Goal: Information Seeking & Learning: Learn about a topic

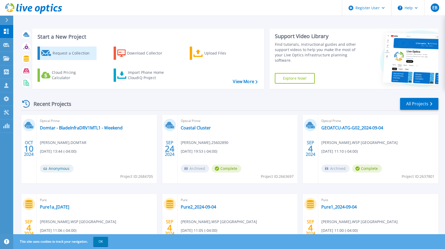
click at [70, 55] on div "Request a Collection" at bounding box center [74, 53] width 42 height 11
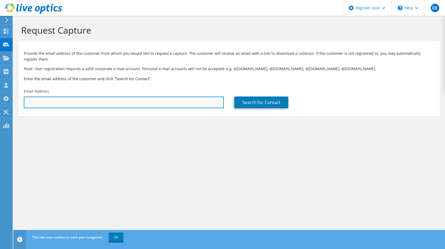
click at [37, 103] on input "text" at bounding box center [124, 103] width 200 height 12
paste input "alain.poulin@energir.com"
type input "alain.poulin@energir.com"
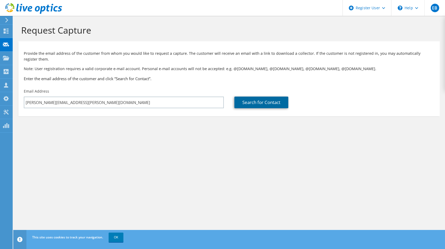
click at [250, 102] on link "Search for Contact" at bounding box center [262, 103] width 54 height 12
type input "Énergir Inc"
type input "Alain"
type input "Poulin"
type input "Canada"
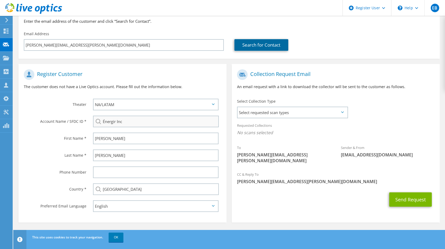
scroll to position [59, 0]
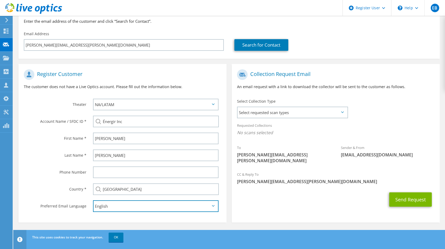
click at [136, 206] on select "English Deutsch Español Français Italiano Polski Português Русский 한국어 中文 日本語" at bounding box center [156, 206] width 126 height 12
select select "fr-FR"
click at [93, 200] on select "English Deutsch Español Français Italiano Polski Português Русский 한국어 中文 日本語" at bounding box center [156, 206] width 126 height 12
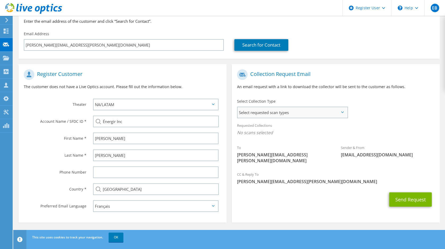
click at [274, 111] on span "Select requested scan types" at bounding box center [293, 112] width 110 height 11
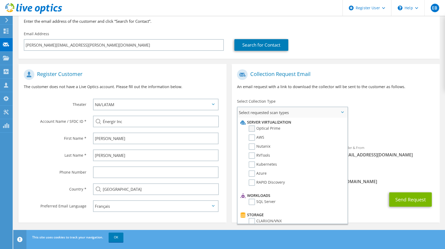
click at [253, 126] on label "Optical Prime" at bounding box center [265, 128] width 32 height 6
click at [0, 0] on input "Optical Prime" at bounding box center [0, 0] width 0 height 0
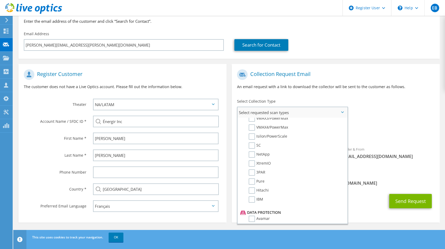
scroll to position [185, 0]
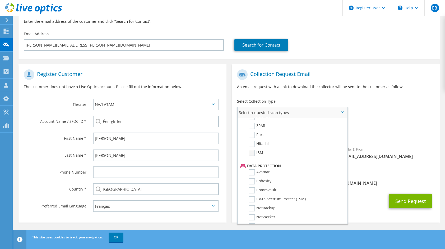
click at [252, 152] on label "IBM" at bounding box center [256, 153] width 15 height 6
click at [0, 0] on input "IBM" at bounding box center [0, 0] width 0 height 0
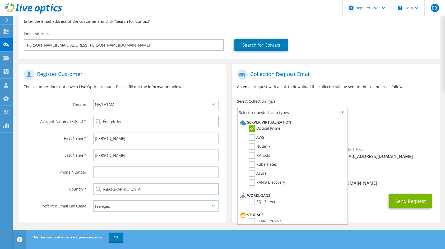
scroll to position [59, 0]
click at [118, 238] on link "OK" at bounding box center [116, 237] width 15 height 10
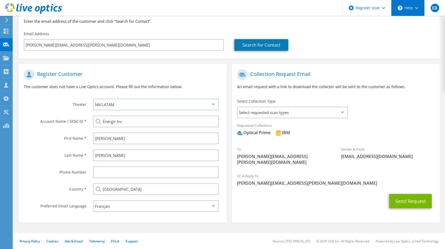
click at [413, 7] on div "\n Help" at bounding box center [407, 8] width 33 height 16
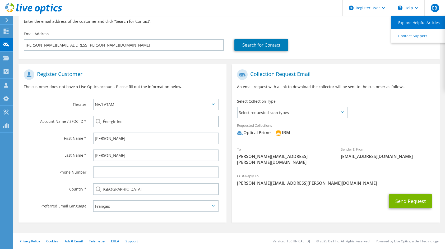
click at [416, 24] on link "Explore Helpful Articles" at bounding box center [421, 22] width 59 height 13
click at [273, 113] on span "Select requested scan types" at bounding box center [293, 112] width 110 height 11
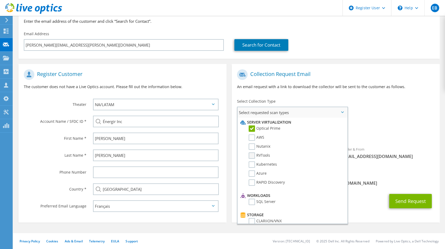
click at [252, 153] on label "RVTools" at bounding box center [259, 155] width 21 height 6
click at [0, 0] on input "RVTools" at bounding box center [0, 0] width 0 height 0
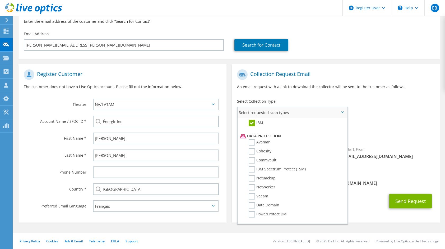
scroll to position [207, 0]
click at [429, 137] on div "Requested Collections No scans selected Optical Prime IBM RVTools" at bounding box center [336, 130] width 208 height 21
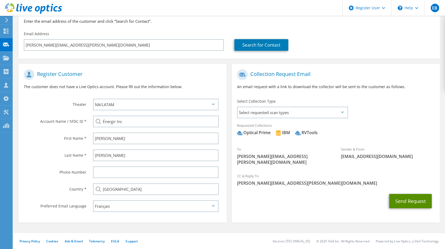
click at [406, 194] on button "Send Request" at bounding box center [410, 201] width 43 height 14
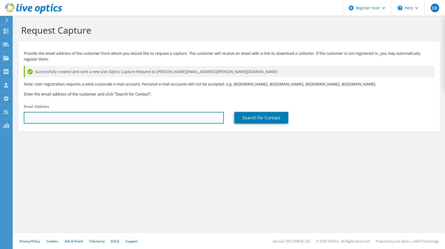
click at [80, 117] on input "text" at bounding box center [124, 118] width 200 height 12
paste input "martin-guy.gauthier@energir.com"
type input "martin-guy.gauthier@energir.com"
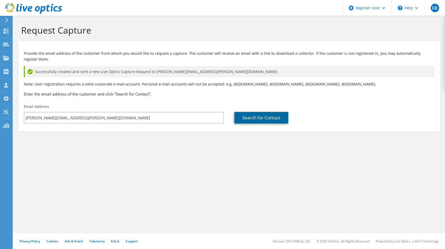
click at [247, 114] on link "Search for Contact" at bounding box center [262, 118] width 54 height 12
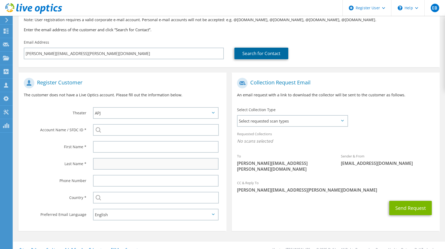
scroll to position [74, 0]
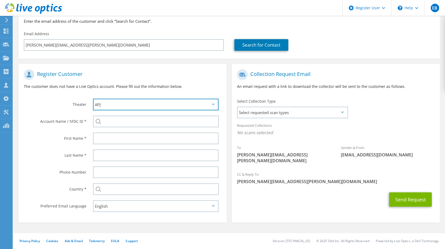
click at [122, 108] on select "APJ EMEA NA/LATAM" at bounding box center [156, 105] width 126 height 12
click at [123, 103] on select "APJ EMEA NA/LATAM" at bounding box center [156, 105] width 126 height 12
select select "3"
click at [93, 99] on select "APJ EMEA NA/LATAM" at bounding box center [156, 105] width 126 height 12
click at [97, 119] on div at bounding box center [156, 122] width 126 height 12
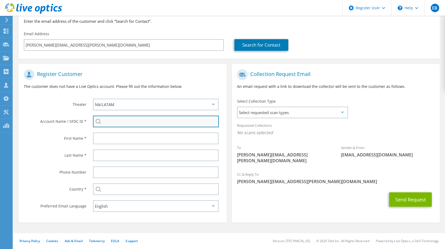
click at [110, 121] on input "search" at bounding box center [156, 122] width 126 height 12
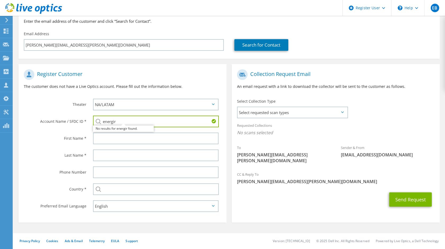
drag, startPoint x: 102, startPoint y: 121, endPoint x: 105, endPoint y: 122, distance: 3.5
click at [105, 122] on input "energir" at bounding box center [156, 122] width 126 height 12
click at [111, 126] on li "Énergir Inc : 931396954" at bounding box center [123, 128] width 61 height 6
type input "Énergir Inc : 931396954"
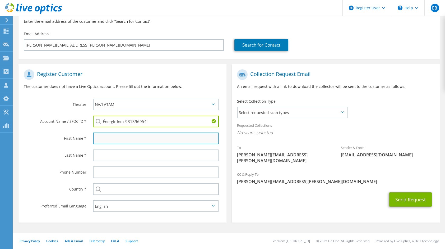
click at [108, 135] on input "text" at bounding box center [156, 138] width 126 height 12
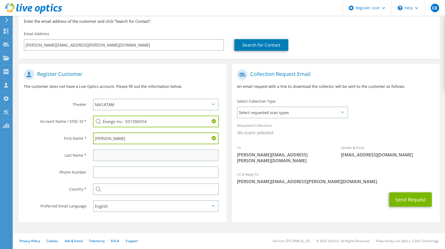
type input "Martin-Guy"
click at [113, 159] on input "text" at bounding box center [156, 155] width 126 height 12
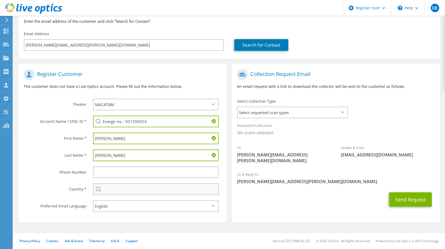
type input "Gauthier"
click at [111, 190] on input "text" at bounding box center [156, 189] width 126 height 12
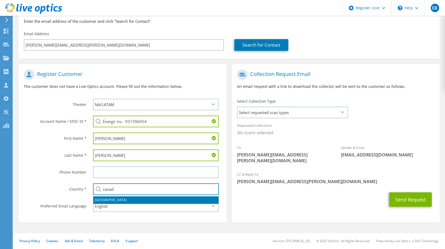
click at [109, 199] on li "[GEOGRAPHIC_DATA]" at bounding box center [155, 199] width 125 height 7
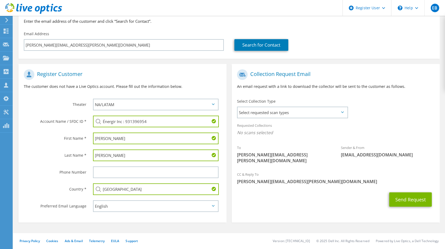
type input "[GEOGRAPHIC_DATA]"
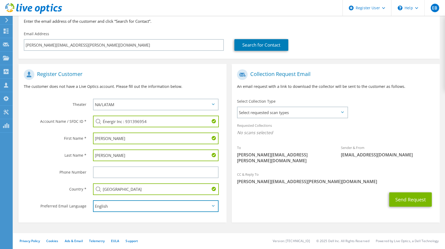
click at [120, 205] on select "English Deutsch Español Français Italiano Polski Português Русский 한국어 中文 日本語" at bounding box center [156, 206] width 126 height 12
select select "fr-FR"
click at [93, 200] on select "English Deutsch Español Français Italiano Polski Português Русский 한국어 中文 日本語" at bounding box center [156, 206] width 126 height 12
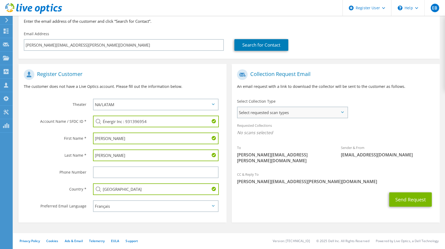
click at [263, 107] on span "Select requested scan types" at bounding box center [293, 112] width 110 height 11
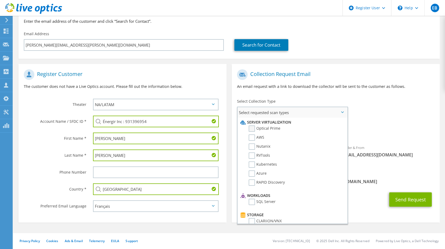
click at [262, 128] on label "Optical Prime" at bounding box center [265, 128] width 32 height 6
click at [0, 0] on input "Optical Prime" at bounding box center [0, 0] width 0 height 0
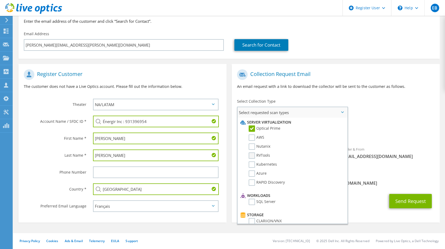
click at [256, 155] on label "RVTools" at bounding box center [259, 155] width 21 height 6
click at [0, 0] on input "RVTools" at bounding box center [0, 0] width 0 height 0
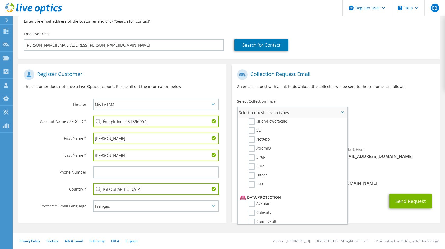
scroll to position [159, 0]
click at [254, 179] on label "IBM" at bounding box center [256, 179] width 15 height 6
click at [0, 0] on input "IBM" at bounding box center [0, 0] width 0 height 0
click at [377, 180] on span "[PERSON_NAME][EMAIL_ADDRESS][PERSON_NAME][DOMAIN_NAME]" at bounding box center [336, 183] width 198 height 6
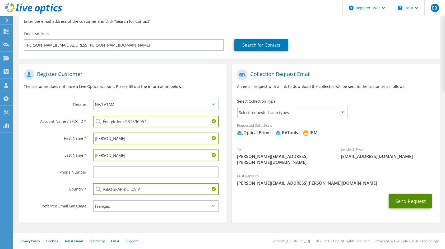
click at [405, 194] on button "Send Request" at bounding box center [410, 201] width 43 height 14
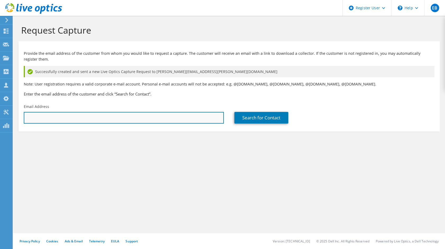
click at [43, 120] on input "text" at bounding box center [124, 118] width 200 height 12
paste input "simon.filiatrault@energir.com"
type input "simon.filiatrault@energir.com"
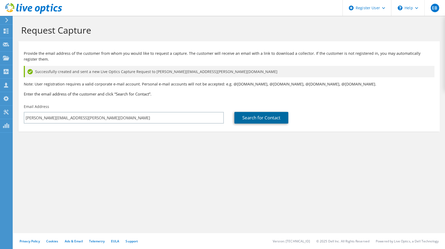
click at [251, 114] on link "Search for Contact" at bounding box center [262, 118] width 54 height 12
type input "Caisse Desjardins de Limoilou"
type input "Simon"
type input "Filiatrault"
type input "[GEOGRAPHIC_DATA]"
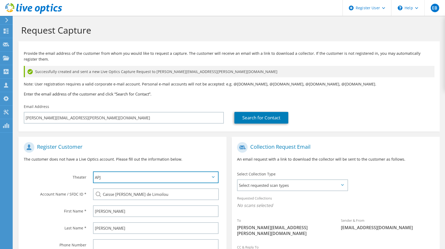
click at [105, 178] on select "APJ EMEA NA/LATAM" at bounding box center [156, 177] width 126 height 12
select select "3"
click at [93, 171] on select "APJ EMEA NA/LATAM" at bounding box center [156, 177] width 126 height 12
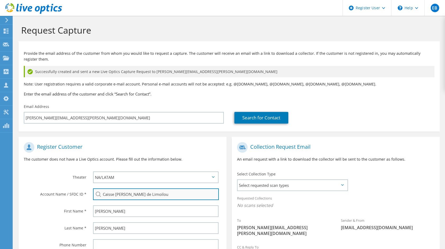
click at [169, 196] on input "Caisse Desjardins de Limoilou" at bounding box center [156, 194] width 126 height 12
drag, startPoint x: 177, startPoint y: 194, endPoint x: 95, endPoint y: 196, distance: 82.2
click at [95, 196] on input "Caisse Desjardins de Limoilou" at bounding box center [156, 194] width 126 height 12
click at [107, 201] on li "Énergir Inc : 931396954" at bounding box center [123, 198] width 61 height 6
type input "Énergir Inc : 931396954"
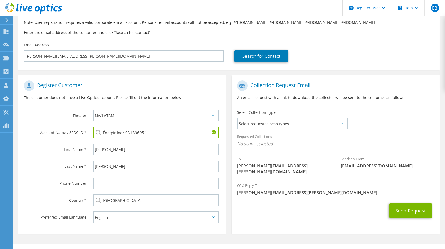
scroll to position [74, 0]
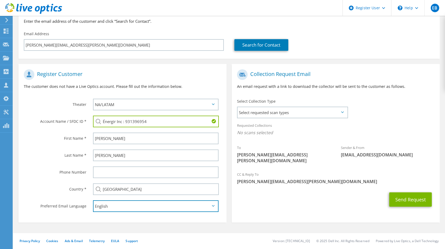
click at [110, 208] on select "English Deutsch Español Français Italiano Polski Português Русский 한국어 中文 日本語" at bounding box center [156, 206] width 126 height 12
select select "fr-FR"
click at [93, 200] on select "English Deutsch Español Français Italiano Polski Português Русский 한국어 中文 日本語" at bounding box center [156, 206] width 126 height 12
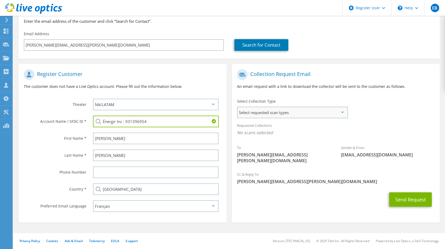
click at [281, 111] on span "Select requested scan types" at bounding box center [293, 112] width 110 height 11
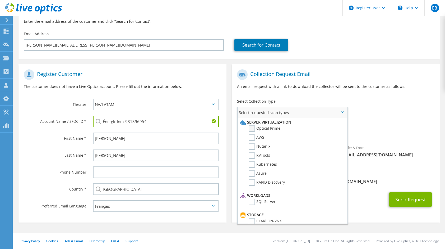
click at [253, 129] on label "Optical Prime" at bounding box center [265, 128] width 32 height 6
click at [0, 0] on input "Optical Prime" at bounding box center [0, 0] width 0 height 0
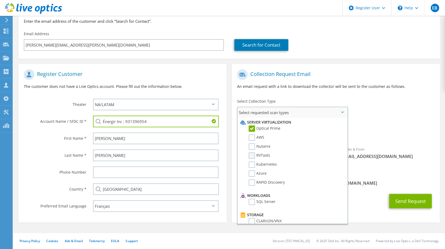
click at [251, 154] on label "RVTools" at bounding box center [259, 155] width 21 height 6
click at [0, 0] on input "RVTools" at bounding box center [0, 0] width 0 height 0
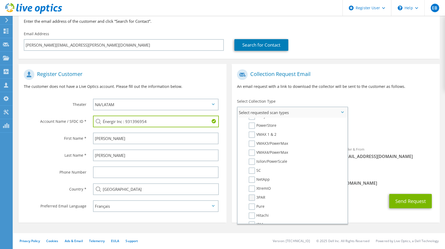
scroll to position [132, 0]
click at [255, 205] on label "IBM" at bounding box center [256, 206] width 15 height 6
click at [0, 0] on input "IBM" at bounding box center [0, 0] width 0 height 0
click at [366, 180] on span "[PERSON_NAME][EMAIL_ADDRESS][PERSON_NAME][DOMAIN_NAME]" at bounding box center [336, 183] width 198 height 6
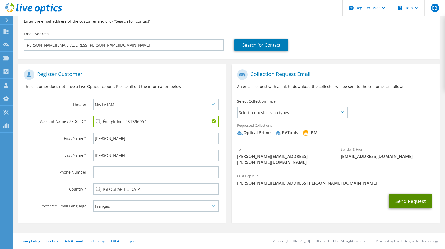
click at [404, 194] on button "Send Request" at bounding box center [410, 201] width 43 height 14
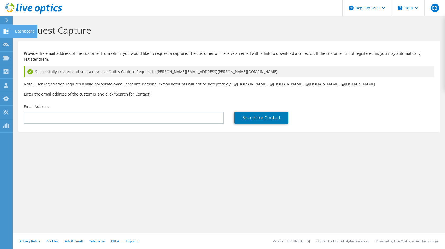
click at [5, 32] on use at bounding box center [6, 31] width 5 height 5
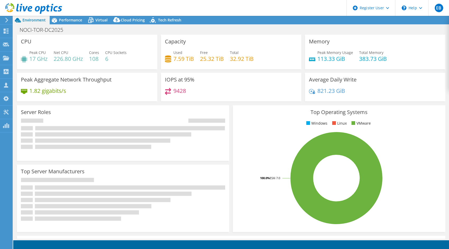
select select "USD"
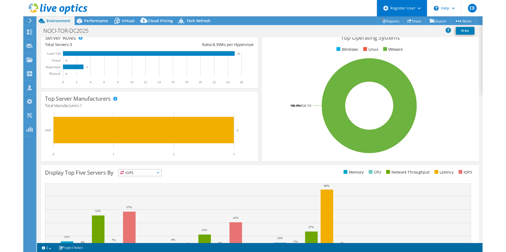
scroll to position [77, 0]
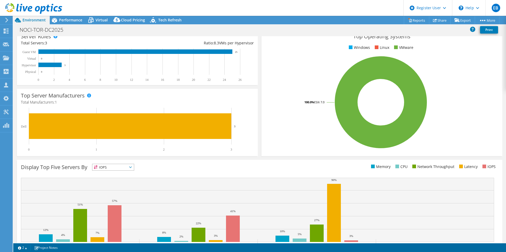
click at [144, 156] on div "Top Server Manufacturers Manufacturers are shown for physical servers and hyper…" at bounding box center [137, 122] width 244 height 71
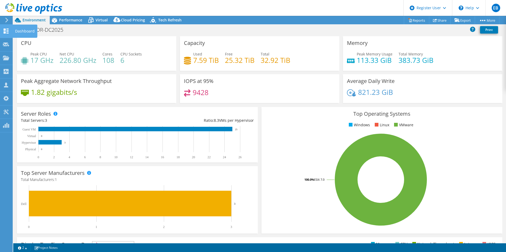
click at [7, 30] on icon at bounding box center [6, 31] width 6 height 5
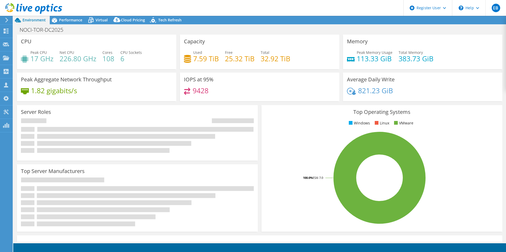
select select "USD"
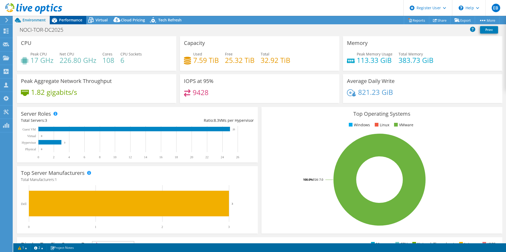
click at [79, 19] on span "Performance" at bounding box center [70, 19] width 23 height 5
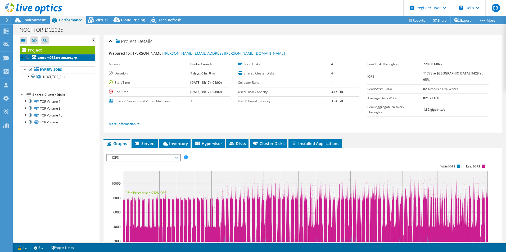
click at [71, 56] on b "cansvm013.ne-am.ne.grp" at bounding box center [57, 57] width 39 height 4
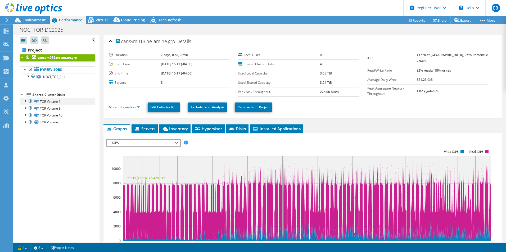
click at [26, 101] on div at bounding box center [24, 100] width 5 height 5
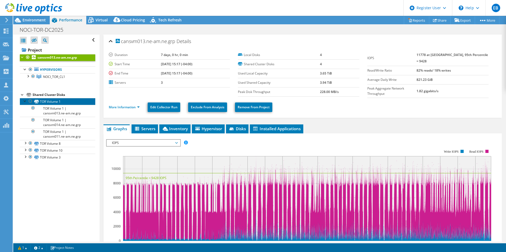
click at [49, 103] on link "TOR Volume 1" at bounding box center [57, 101] width 75 height 7
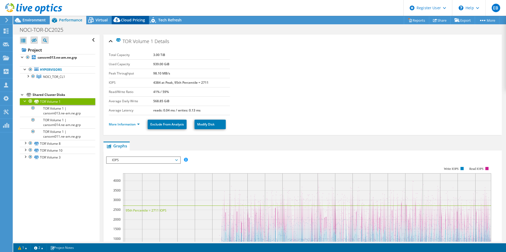
click at [129, 20] on span "Cloud Pricing" at bounding box center [133, 19] width 24 height 5
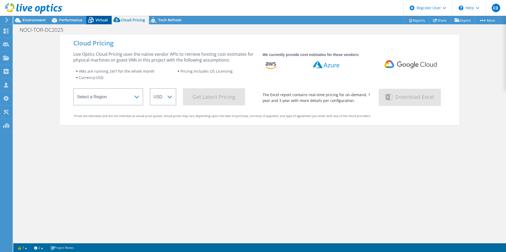
click at [102, 20] on span "Virtual" at bounding box center [101, 19] width 12 height 5
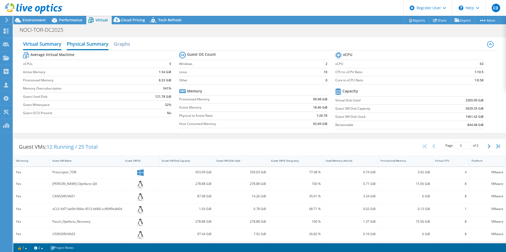
click at [84, 46] on h2 "Physical Summary" at bounding box center [88, 45] width 42 height 12
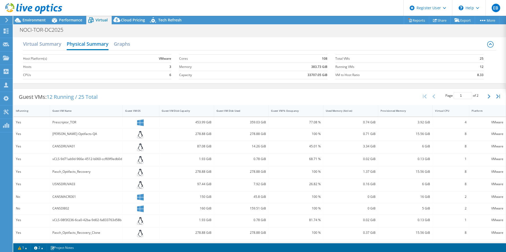
click at [156, 93] on div "Guest VMs: 12 Running / 25 Total Page 1 of 2 5 rows 10 rows 20 rows 25 rows 50 …" at bounding box center [259, 97] width 492 height 16
click at [121, 40] on h2 "Graphs" at bounding box center [122, 45] width 16 height 12
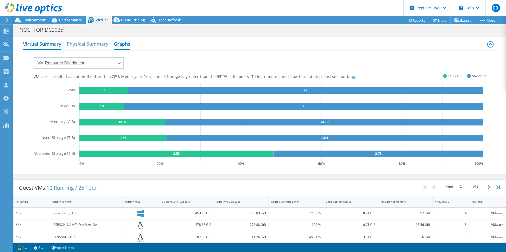
click at [48, 41] on h2 "Virtual Summary" at bounding box center [42, 45] width 38 height 12
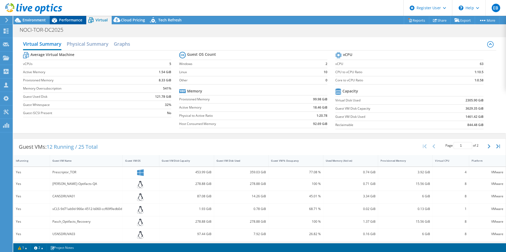
click at [56, 20] on icon at bounding box center [54, 20] width 9 height 9
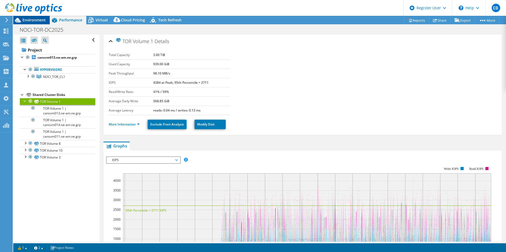
click at [39, 22] on div "Environment" at bounding box center [31, 20] width 36 height 8
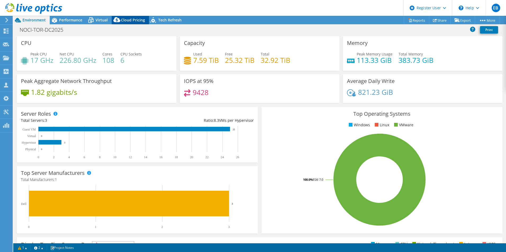
click at [137, 21] on span "Cloud Pricing" at bounding box center [133, 19] width 24 height 5
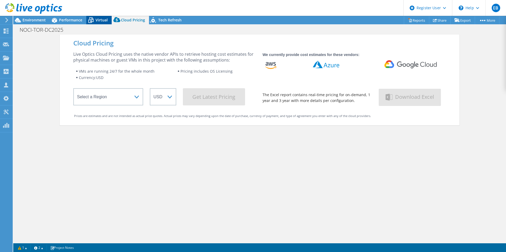
click at [104, 19] on span "Virtual" at bounding box center [101, 19] width 12 height 5
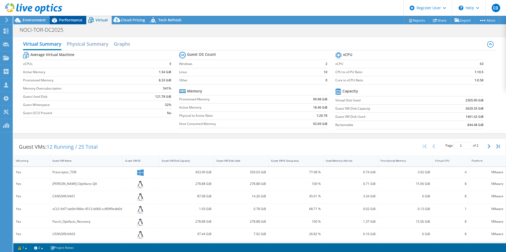
click at [70, 20] on span "Performance" at bounding box center [70, 19] width 23 height 5
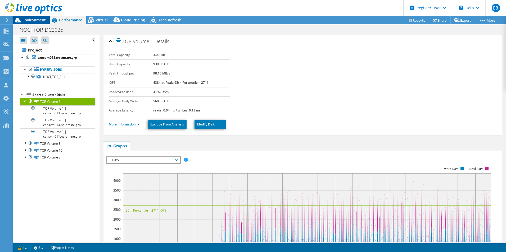
click at [33, 20] on span "Environment" at bounding box center [33, 19] width 23 height 5
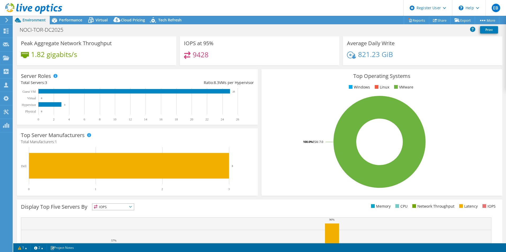
scroll to position [101, 0]
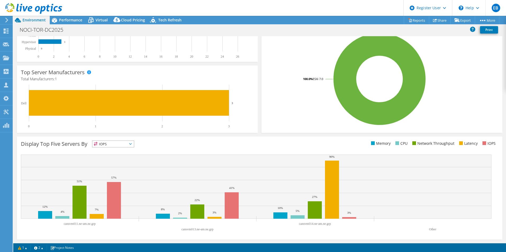
click at [120, 143] on span "IOPS" at bounding box center [113, 144] width 42 height 6
click at [117, 165] on li "CPU" at bounding box center [113, 165] width 42 height 7
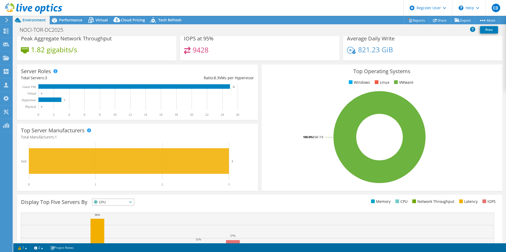
scroll to position [0, 0]
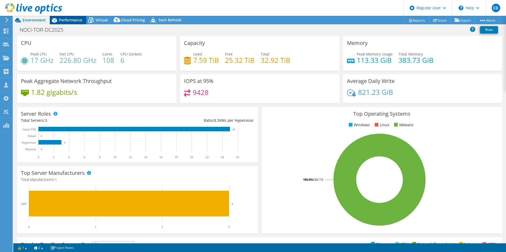
click at [66, 19] on span "Performance" at bounding box center [70, 19] width 23 height 5
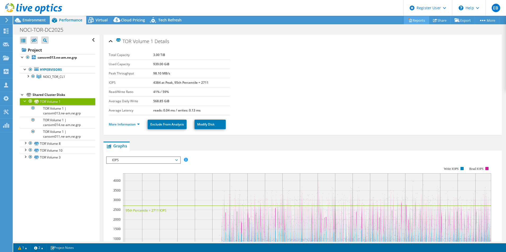
click at [414, 22] on link "Reports" at bounding box center [415, 20] width 25 height 8
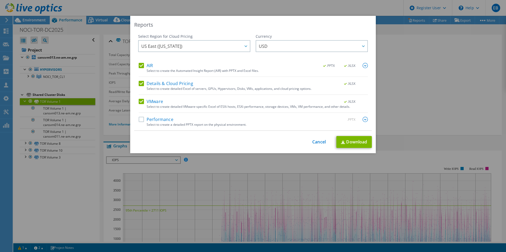
click at [309, 140] on div "This process may take a while, please wait... Cancel Download" at bounding box center [252, 142] width 237 height 12
click at [319, 144] on link "Cancel" at bounding box center [318, 142] width 13 height 5
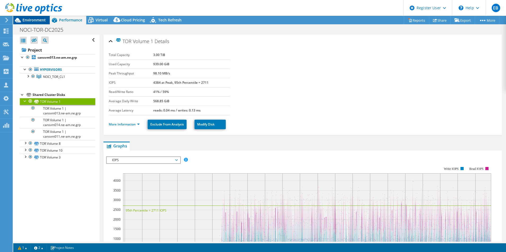
click at [23, 20] on span "Environment" at bounding box center [33, 19] width 23 height 5
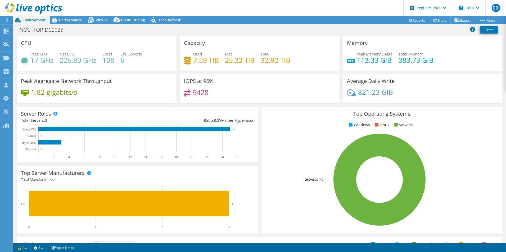
click at [75, 59] on h4 "226.80 GHz" at bounding box center [77, 60] width 37 height 6
click at [27, 47] on div "CPU Peak CPU 17 GHz Net CPU 226.80 GHz Cores 108 CPU Sockets 6" at bounding box center [96, 53] width 159 height 35
click at [6, 33] on icon at bounding box center [6, 31] width 6 height 5
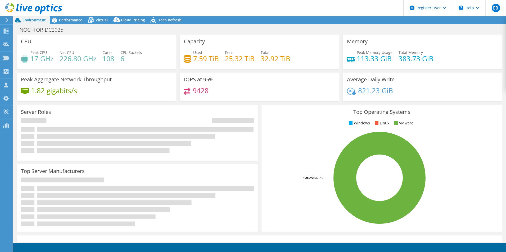
select select "USD"
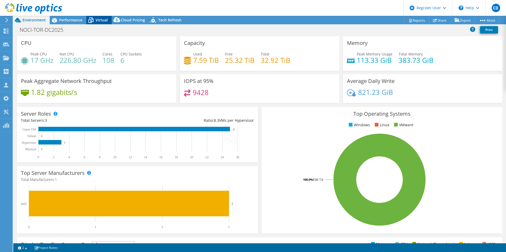
click at [95, 19] on span "Virtual" at bounding box center [101, 19] width 12 height 5
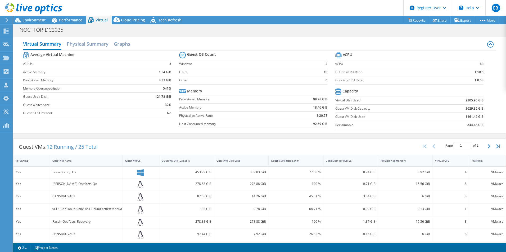
click at [112, 43] on div "Virtual Summary Physical Summary Graphs" at bounding box center [259, 45] width 473 height 12
click at [118, 43] on h2 "Graphs" at bounding box center [122, 45] width 16 height 12
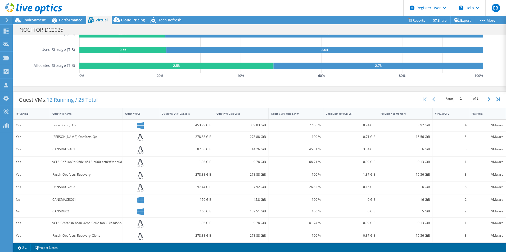
scroll to position [98, 0]
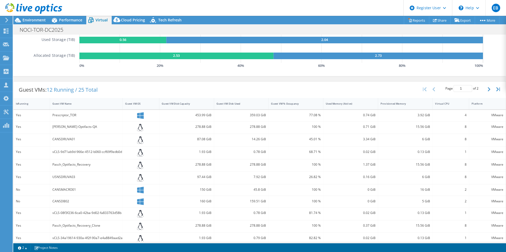
click at [108, 80] on div "Guest VMs: 12 Running / 25 Total Page 1 of 2 5 rows 10 rows 20 rows 25 rows 50 …" at bounding box center [259, 187] width 492 height 216
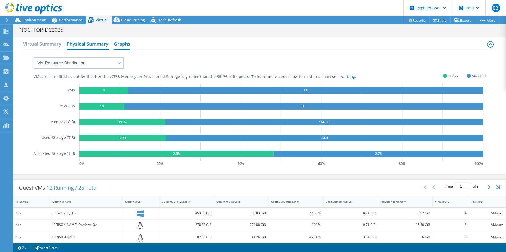
click at [79, 46] on h2 "Physical Summary" at bounding box center [88, 45] width 42 height 12
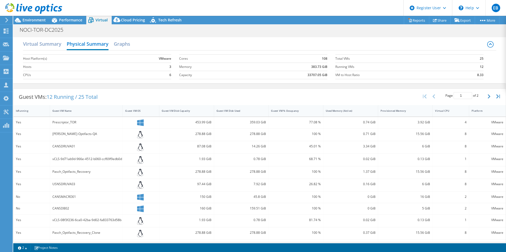
click at [169, 74] on b "6" at bounding box center [170, 74] width 2 height 5
click at [167, 74] on td "6" at bounding box center [147, 75] width 47 height 8
click at [8, 20] on icon at bounding box center [7, 20] width 4 height 5
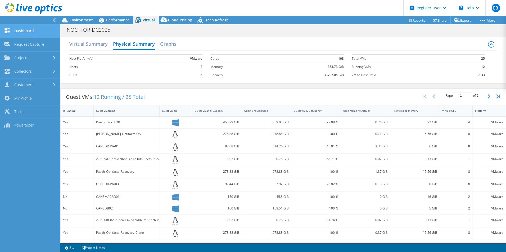
click at [26, 29] on link "Dashboard" at bounding box center [30, 31] width 60 height 13
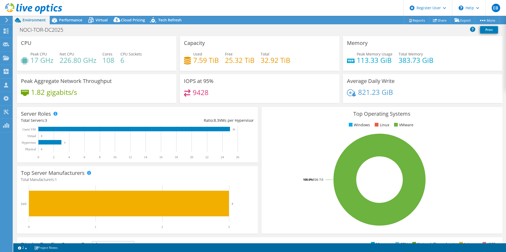
select select "USD"
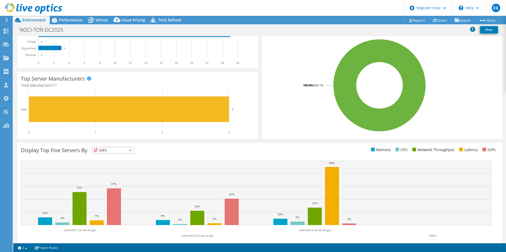
scroll to position [101, 0]
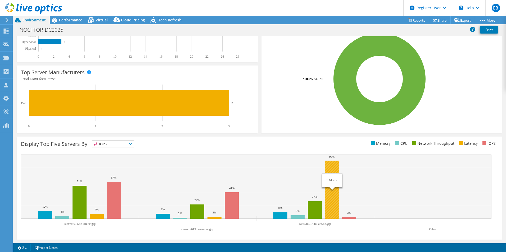
click at [334, 200] on rect at bounding box center [332, 190] width 14 height 58
click at [334, 157] on icon at bounding box center [305, 114] width 364 height 85
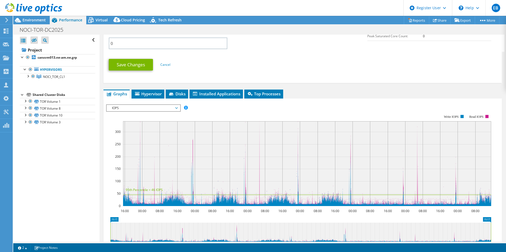
scroll to position [264, 0]
click at [151, 105] on span "IOPS" at bounding box center [143, 108] width 68 height 6
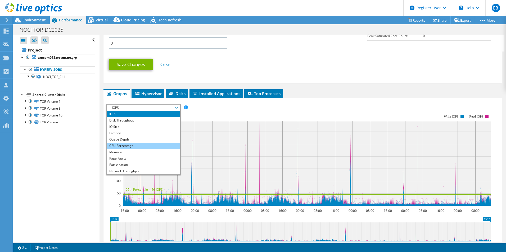
click at [136, 147] on li "CPU Percentage" at bounding box center [143, 146] width 73 height 6
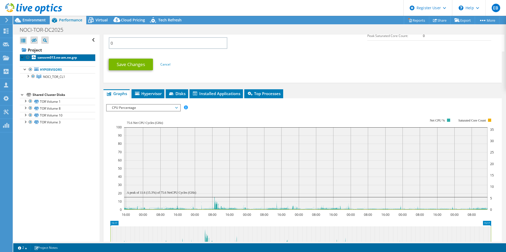
click at [43, 58] on b "cansvm013.ne-am.ne.grp" at bounding box center [57, 57] width 39 height 4
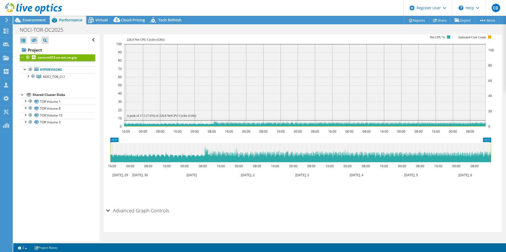
scroll to position [117, 0]
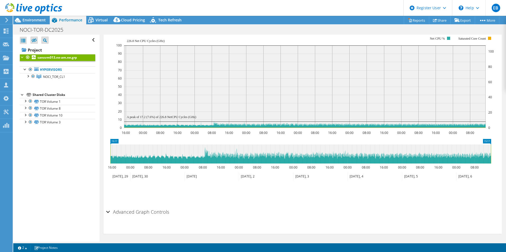
click at [108, 209] on div "Advanced Graph Controls" at bounding box center [302, 212] width 393 height 11
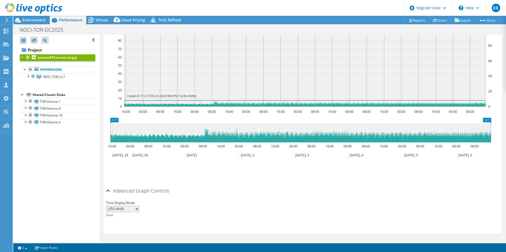
scroll to position [0, 0]
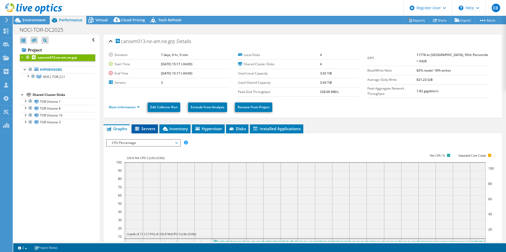
click at [150, 129] on span "Servers" at bounding box center [144, 128] width 21 height 5
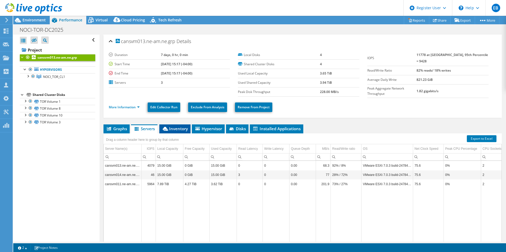
click at [176, 126] on span "Inventory" at bounding box center [175, 128] width 26 height 5
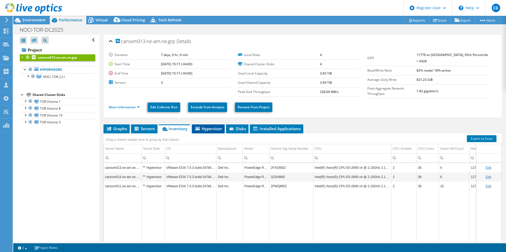
click at [208, 128] on span "Hypervisor" at bounding box center [207, 128] width 27 height 5
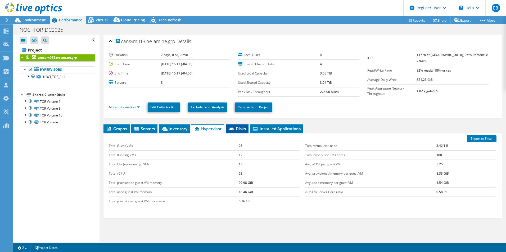
click at [239, 128] on span "Disks" at bounding box center [236, 128] width 17 height 5
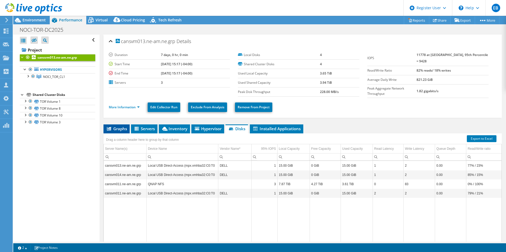
click at [115, 127] on span "Graphs" at bounding box center [116, 128] width 21 height 5
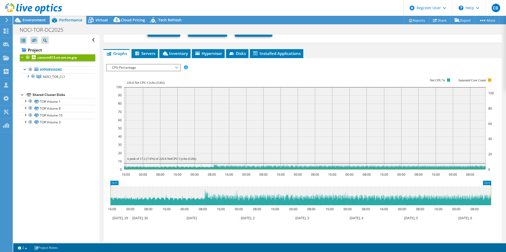
scroll to position [79, 0]
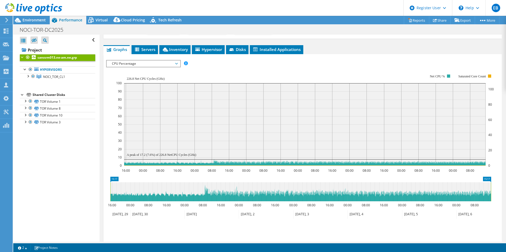
click at [176, 62] on span "CPU Percentage" at bounding box center [143, 64] width 68 height 6
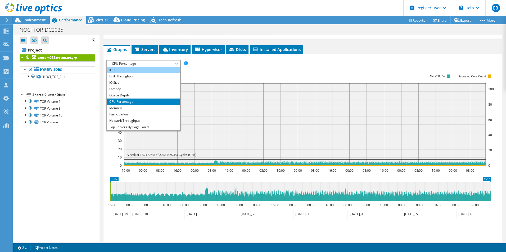
click at [135, 70] on li "IOPS" at bounding box center [143, 70] width 73 height 6
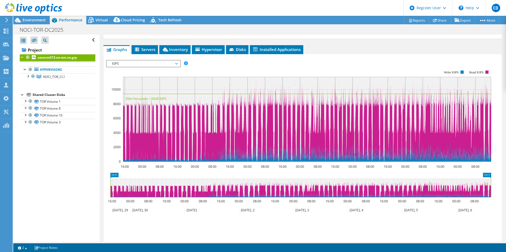
click at [153, 63] on span "IOPS" at bounding box center [143, 64] width 68 height 6
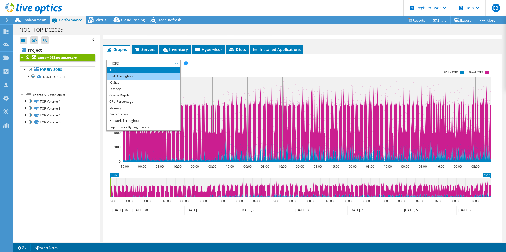
click at [139, 75] on li "Disk Throughput" at bounding box center [143, 76] width 73 height 6
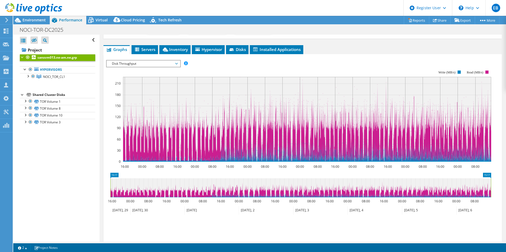
click at [136, 62] on span "Disk Throughput" at bounding box center [143, 64] width 68 height 6
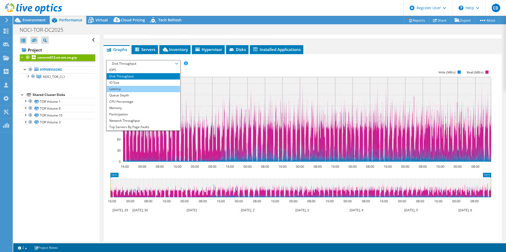
click at [131, 86] on li "Latency" at bounding box center [143, 89] width 73 height 6
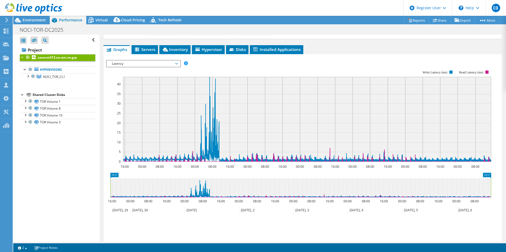
click at [137, 62] on span "Latency" at bounding box center [143, 64] width 68 height 6
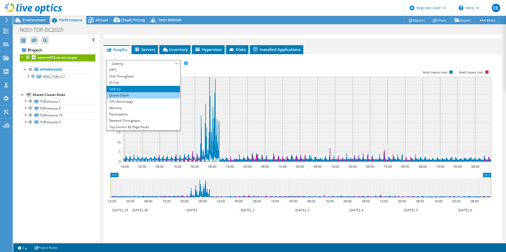
click at [129, 95] on li "Queue Depth" at bounding box center [143, 95] width 73 height 6
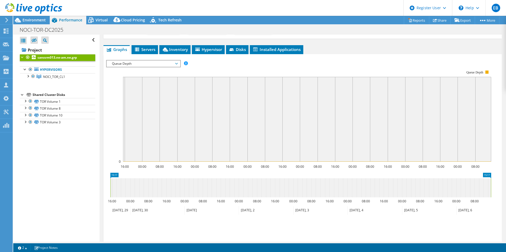
click at [126, 62] on span "Queue Depth" at bounding box center [143, 64] width 68 height 6
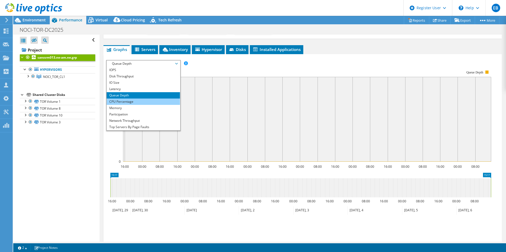
click at [132, 102] on li "CPU Percentage" at bounding box center [143, 102] width 73 height 6
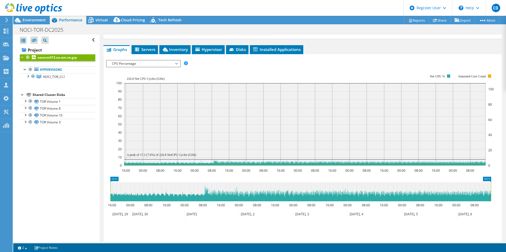
click at [133, 62] on span "CPU Percentage" at bounding box center [143, 64] width 68 height 6
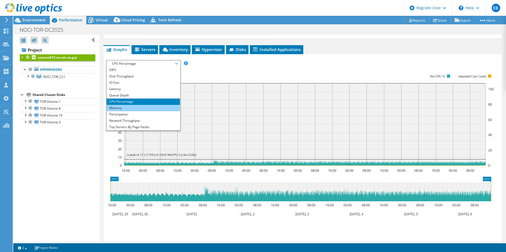
click at [127, 105] on li "Memory" at bounding box center [143, 108] width 73 height 6
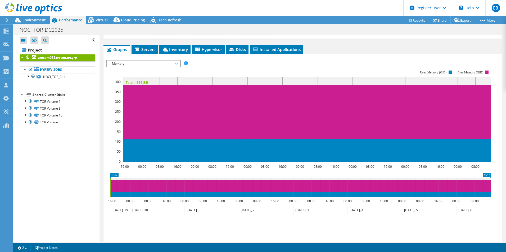
click at [131, 62] on span "Memory" at bounding box center [143, 64] width 68 height 6
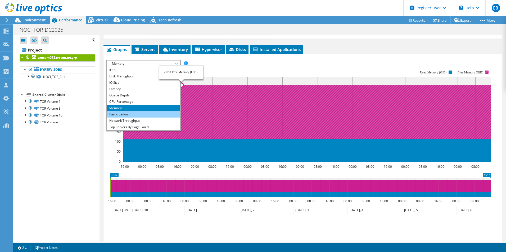
click at [129, 114] on li "Participation" at bounding box center [143, 114] width 73 height 6
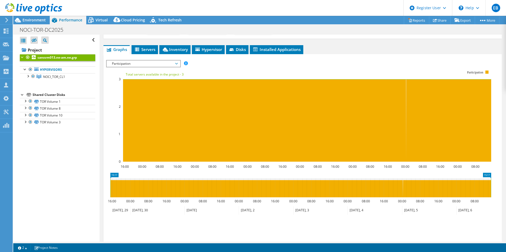
click at [155, 64] on span "Participation" at bounding box center [143, 64] width 68 height 6
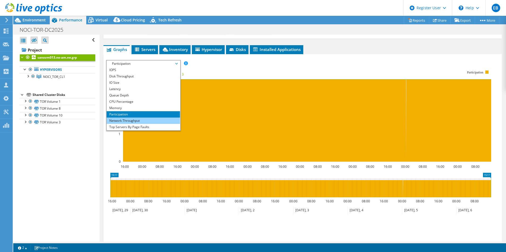
click at [133, 118] on li "Network Throughput" at bounding box center [143, 121] width 73 height 6
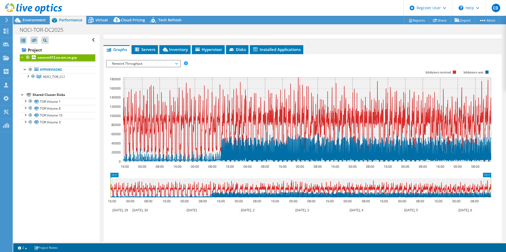
click at [163, 63] on span "Network Throughput" at bounding box center [143, 64] width 68 height 6
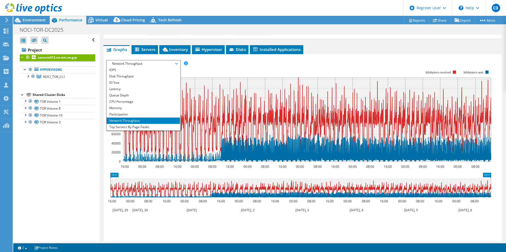
scroll to position [0, 0]
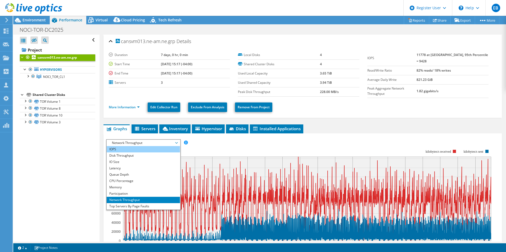
click at [133, 146] on li "IOPS" at bounding box center [143, 149] width 73 height 6
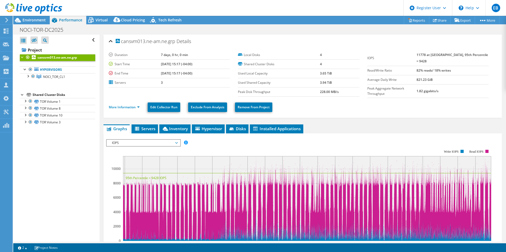
click at [167, 142] on span "IOPS" at bounding box center [143, 143] width 68 height 6
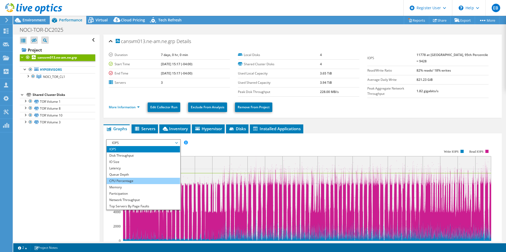
click at [147, 181] on li "CPU Percentage" at bounding box center [143, 181] width 73 height 6
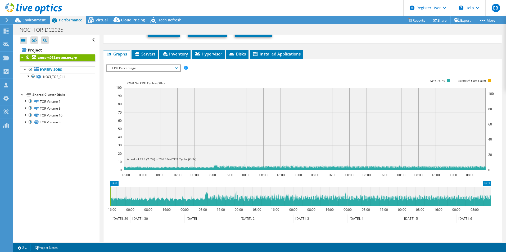
scroll to position [79, 0]
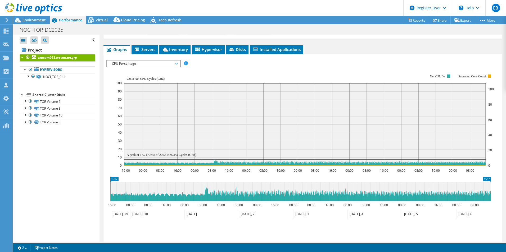
click at [153, 63] on span "CPU Percentage" at bounding box center [143, 64] width 68 height 6
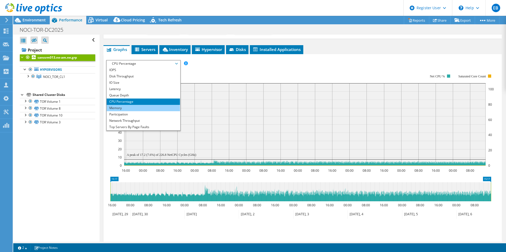
click at [143, 108] on li "Memory" at bounding box center [143, 108] width 73 height 6
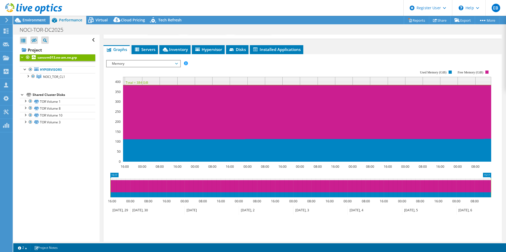
click at [164, 64] on span "Memory" at bounding box center [143, 64] width 68 height 6
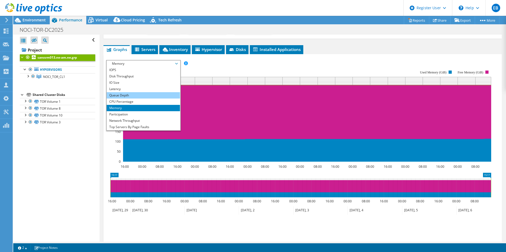
click at [141, 93] on li "Queue Depth" at bounding box center [143, 95] width 73 height 6
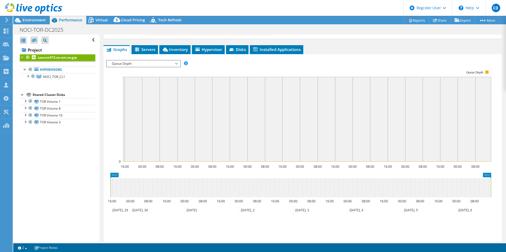
click at [166, 62] on span "Queue Depth" at bounding box center [143, 64] width 68 height 6
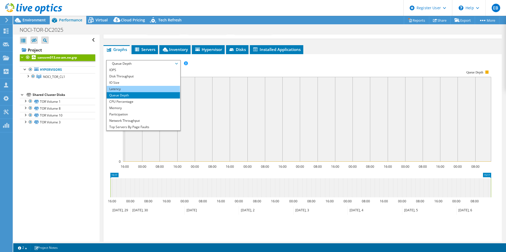
click at [150, 87] on li "Latency" at bounding box center [143, 89] width 73 height 6
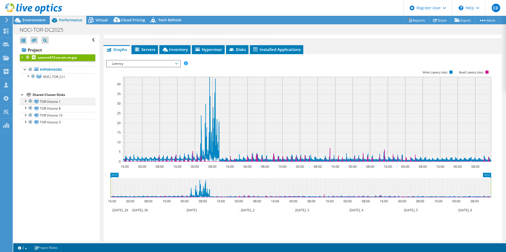
click at [24, 99] on div at bounding box center [24, 100] width 5 height 5
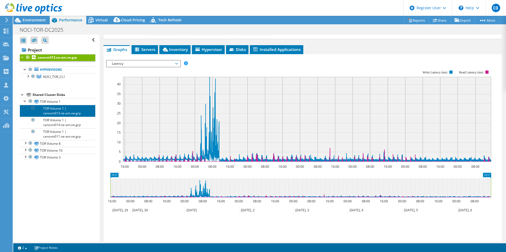
click at [56, 110] on link "TOR Volume 1 | cansvm013.ne-am.ne.grp" at bounding box center [57, 111] width 75 height 12
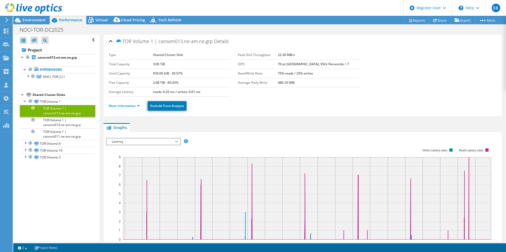
select select "USD"
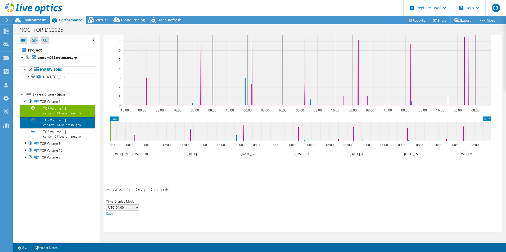
click at [68, 125] on link "TOR Volume 1 | cansvm014.ne-am.ne.grp" at bounding box center [57, 123] width 75 height 12
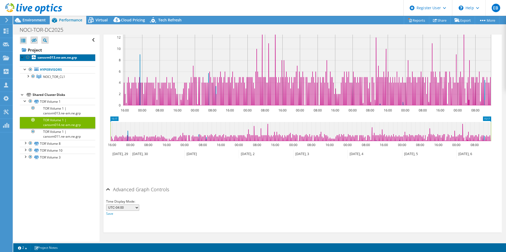
click at [51, 57] on b "cansvm013.ne-am.ne.grp" at bounding box center [57, 57] width 39 height 4
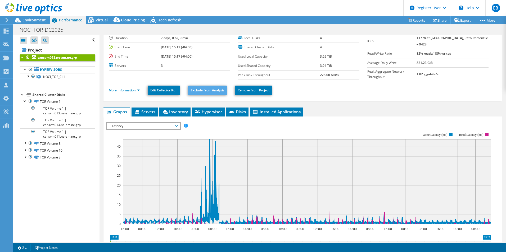
scroll to position [2, 0]
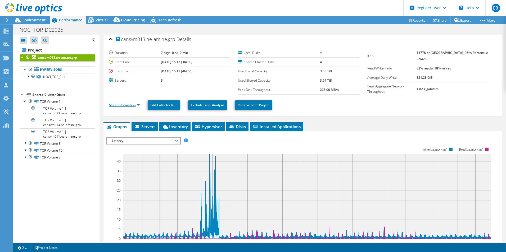
click at [138, 105] on link "More Information" at bounding box center [124, 105] width 31 height 4
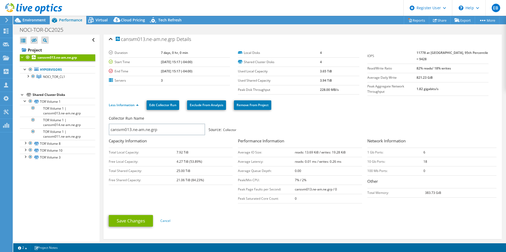
click at [109, 38] on div "cansvm013.ne-am.ne.grp Details" at bounding box center [302, 39] width 387 height 11
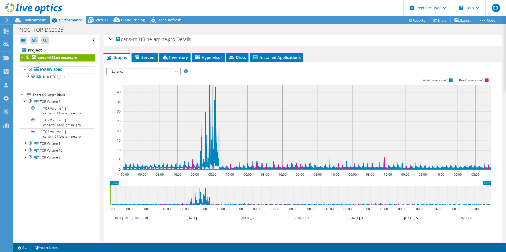
click at [164, 74] on span "Latency" at bounding box center [143, 71] width 68 height 6
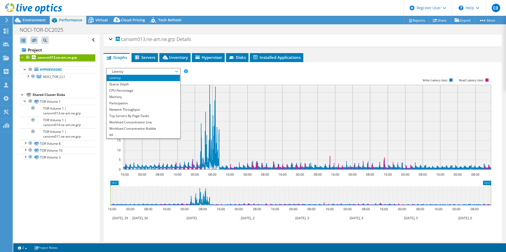
scroll to position [0, 0]
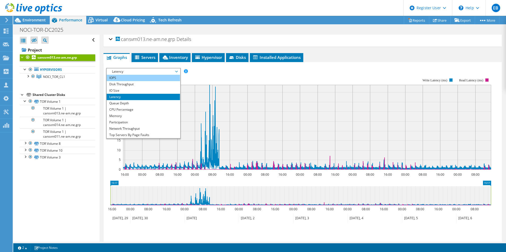
click at [118, 80] on li "IOPS" at bounding box center [143, 78] width 73 height 6
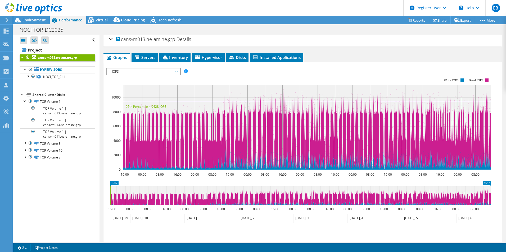
click at [129, 70] on span "IOPS" at bounding box center [143, 71] width 68 height 6
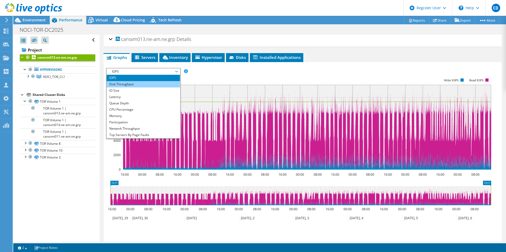
click at [126, 82] on li "Disk Throughput" at bounding box center [143, 84] width 73 height 6
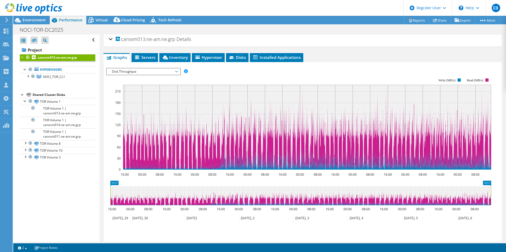
click at [128, 71] on span "Disk Throughput" at bounding box center [143, 71] width 68 height 6
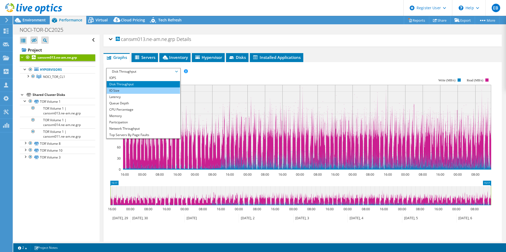
click at [121, 89] on li "IO Size" at bounding box center [143, 91] width 73 height 6
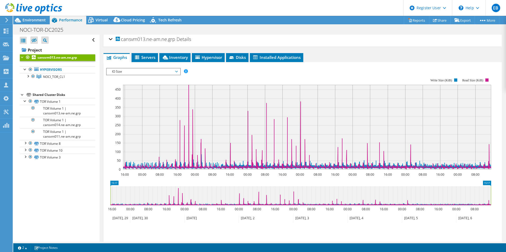
click at [131, 74] on span "IO Size" at bounding box center [143, 71] width 68 height 6
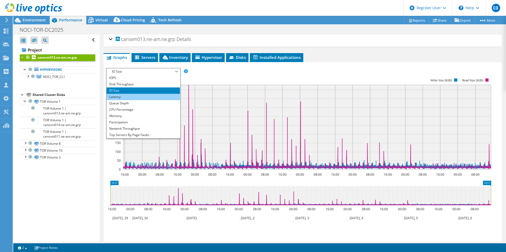
click at [127, 96] on li "Latency" at bounding box center [143, 97] width 73 height 6
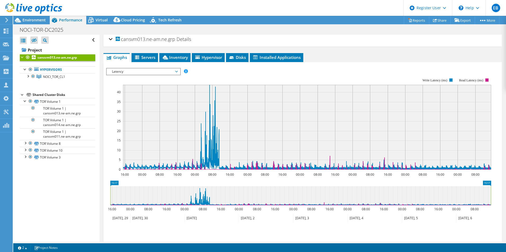
click at [125, 74] on span "Latency" at bounding box center [143, 71] width 68 height 6
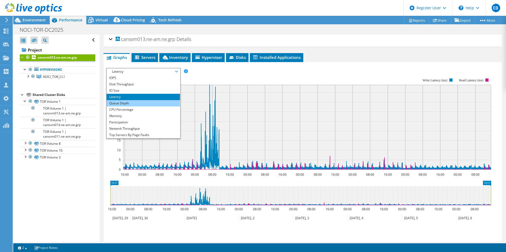
click at [122, 103] on li "Queue Depth" at bounding box center [143, 103] width 73 height 6
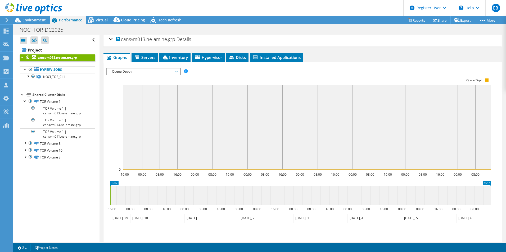
click at [140, 72] on span "Queue Depth" at bounding box center [143, 71] width 68 height 6
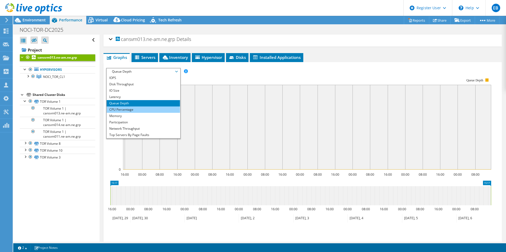
click at [129, 110] on li "CPU Percentage" at bounding box center [143, 110] width 73 height 6
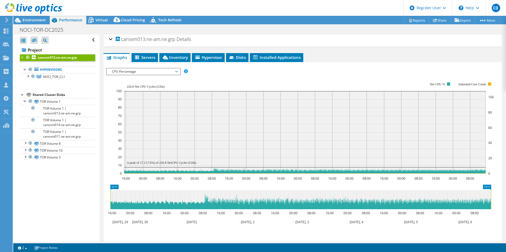
click at [88, 39] on div "Open All Close All Hide Excluded Nodes Project Tree Filter" at bounding box center [57, 40] width 75 height 11
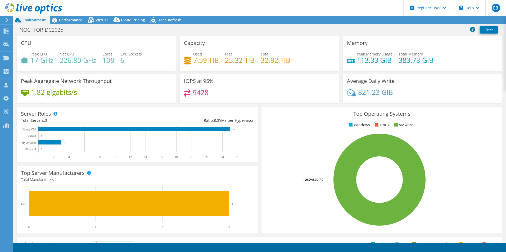
select select "USD"
click at [65, 19] on span "Performance" at bounding box center [70, 19] width 23 height 5
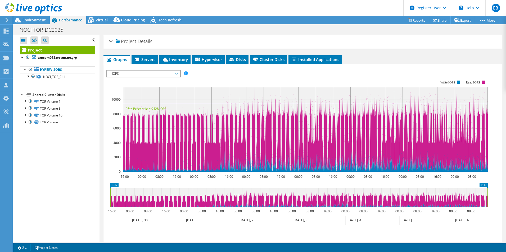
click at [126, 72] on span "IOPS" at bounding box center [143, 74] width 68 height 6
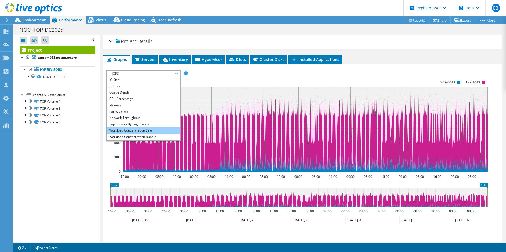
scroll to position [19, 0]
click at [122, 136] on li "All" at bounding box center [143, 137] width 73 height 6
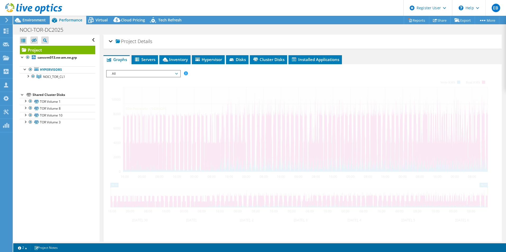
click at [147, 60] on span "Servers" at bounding box center [144, 59] width 21 height 5
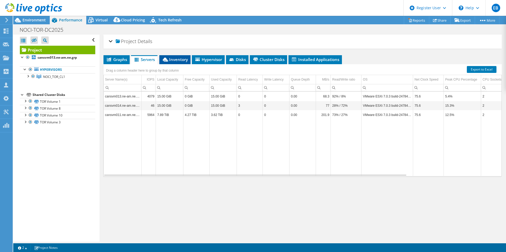
click at [177, 59] on span "Inventory" at bounding box center [175, 59] width 26 height 5
